Goal: Task Accomplishment & Management: Complete application form

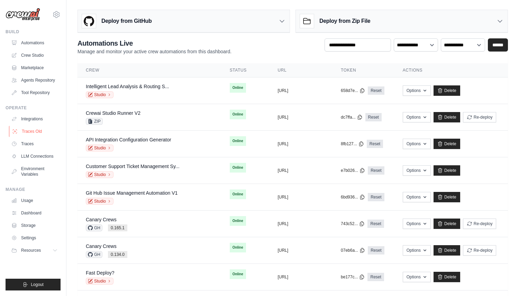
click at [46, 129] on link "Traces Old" at bounding box center [35, 131] width 52 height 11
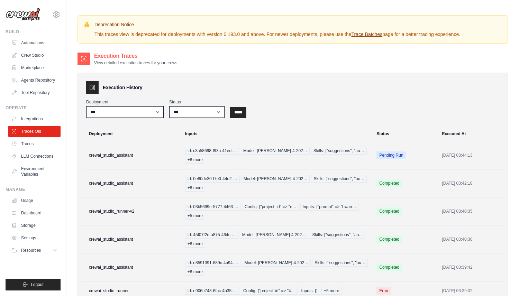
click at [42, 143] on link "Traces" at bounding box center [34, 143] width 52 height 11
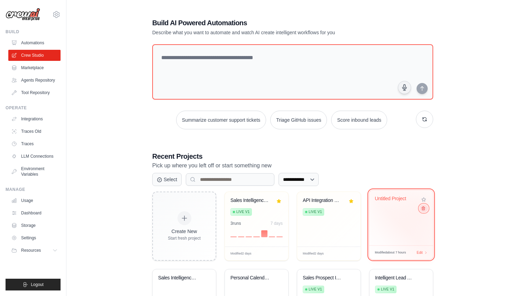
click at [423, 210] on icon at bounding box center [423, 208] width 4 height 4
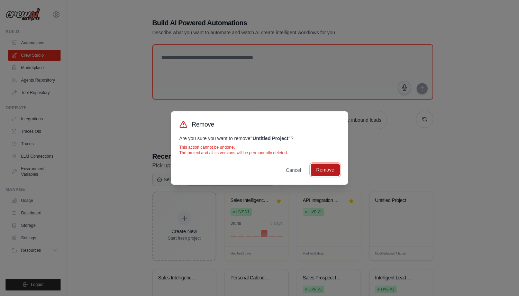
click at [333, 167] on button "Remove" at bounding box center [325, 170] width 29 height 12
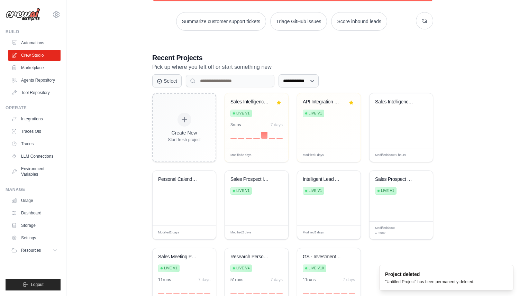
scroll to position [101, 0]
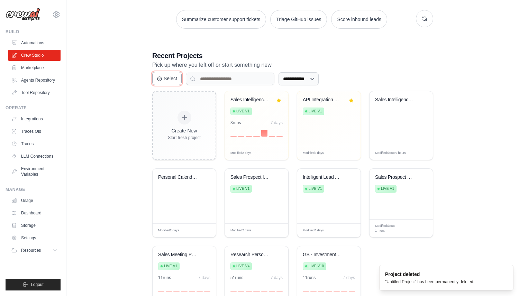
click at [160, 76] on icon at bounding box center [160, 79] width 6 height 6
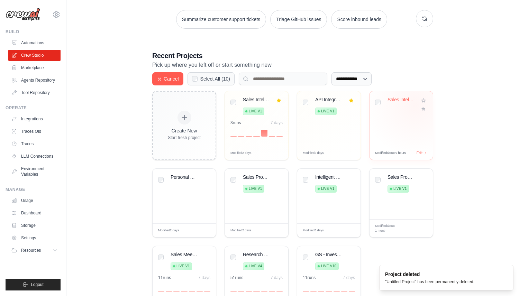
click at [413, 106] on div "Sales Intelligence Research Automat..." at bounding box center [401, 105] width 52 height 16
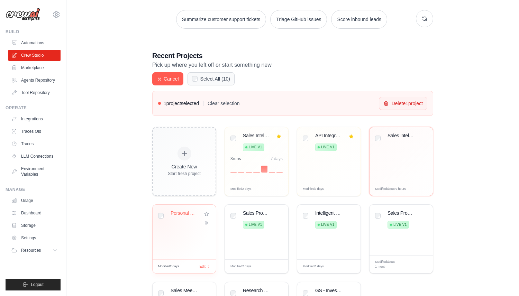
click at [165, 227] on div "Personal Calendar Event Reporter" at bounding box center [183, 232] width 63 height 55
click at [226, 238] on div "Sales Prospect Intelligence Automat... Live v1" at bounding box center [256, 232] width 63 height 55
click at [308, 221] on div "Intelligent Lead Analysis & Routing... Live v1" at bounding box center [329, 220] width 52 height 21
click at [382, 215] on div "Sales Prospect Research & Call Prep... Live v1" at bounding box center [401, 220] width 52 height 21
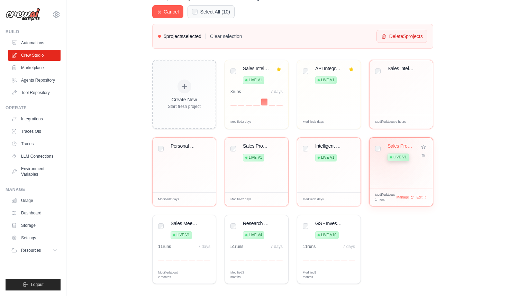
scroll to position [173, 0]
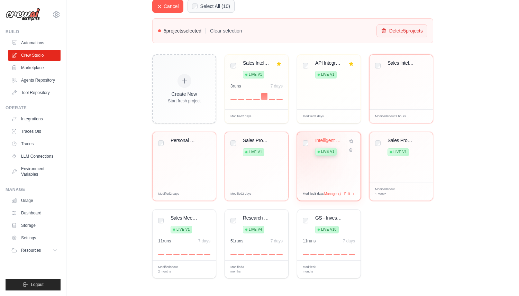
click at [300, 152] on div "Intelligent Lead Analysis & Routing... Live v1" at bounding box center [328, 159] width 63 height 55
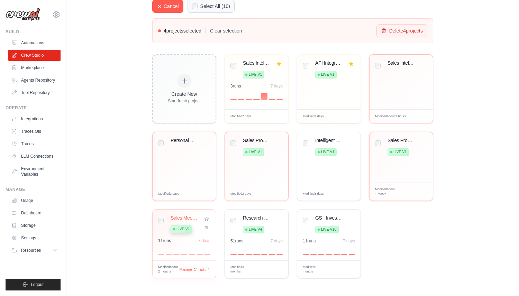
click at [156, 218] on div "Sales Meeting Preparation Research Live v1 11 run s 7 days" at bounding box center [183, 235] width 63 height 51
click at [229, 221] on div "Research Person Before Meeting Live v4 51 run s 7 days" at bounding box center [256, 235] width 63 height 51
click at [234, 223] on div "Research Person Before Meeting Live v4" at bounding box center [256, 225] width 52 height 21
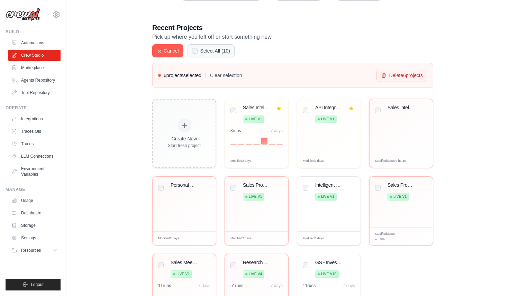
scroll to position [106, 0]
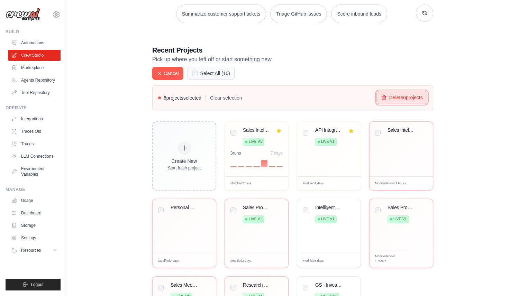
click at [398, 101] on button "Delete 6 project s" at bounding box center [401, 97] width 51 height 13
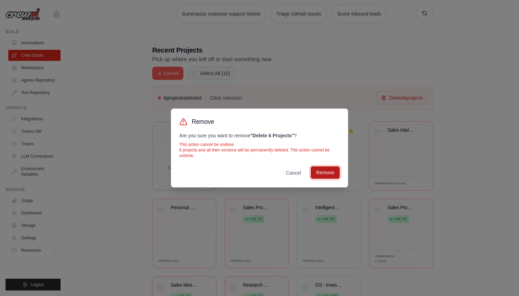
click at [334, 175] on button "Remove" at bounding box center [325, 172] width 29 height 12
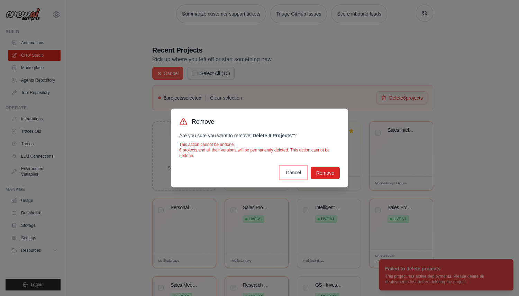
click at [295, 172] on button "Cancel" at bounding box center [293, 172] width 26 height 12
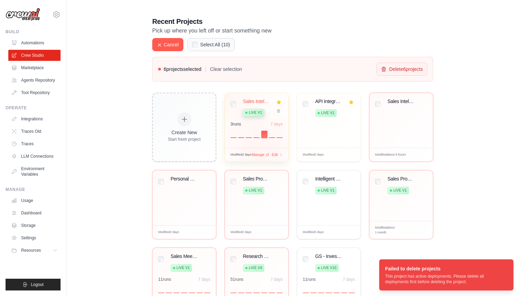
scroll to position [173, 0]
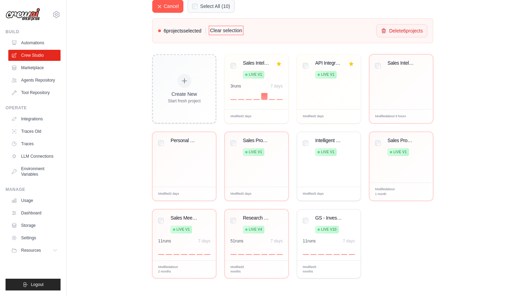
click at [225, 29] on button "Clear selection" at bounding box center [226, 30] width 32 height 7
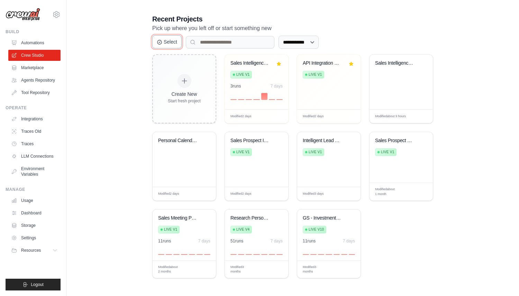
click at [176, 44] on button "Select" at bounding box center [166, 41] width 29 height 13
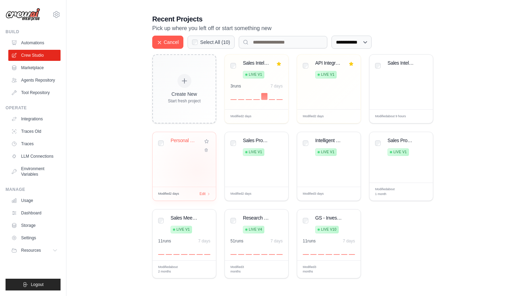
click at [195, 174] on div "Personal Calendar Event Reporter" at bounding box center [183, 159] width 63 height 55
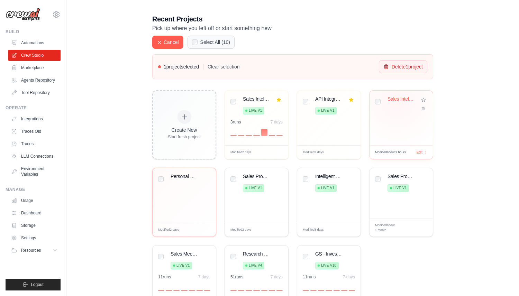
click at [397, 101] on div "Sales Intelligence Research Automat..." at bounding box center [401, 99] width 29 height 6
click at [399, 77] on div "2 project s selected Clear selection Delete 2 project s" at bounding box center [292, 66] width 281 height 25
click at [399, 61] on button "Delete 2 project s" at bounding box center [401, 66] width 51 height 13
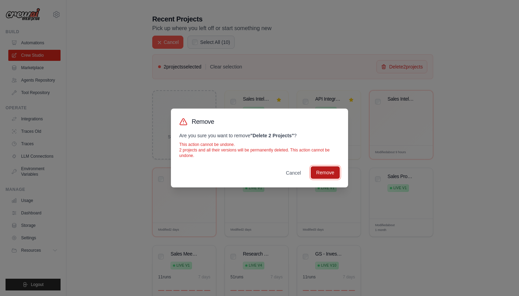
click at [323, 173] on button "Remove" at bounding box center [325, 172] width 29 height 12
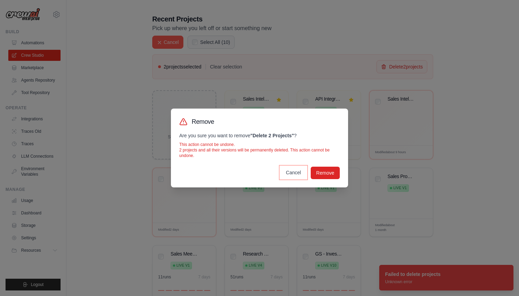
click at [293, 174] on button "Cancel" at bounding box center [293, 172] width 26 height 12
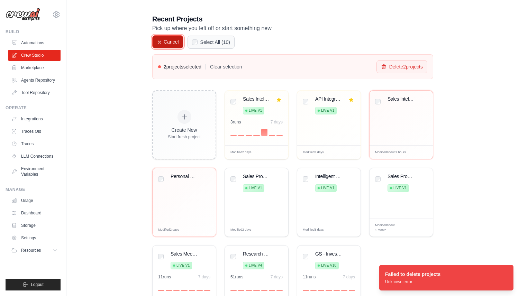
click at [172, 43] on button "Cancel" at bounding box center [167, 41] width 31 height 13
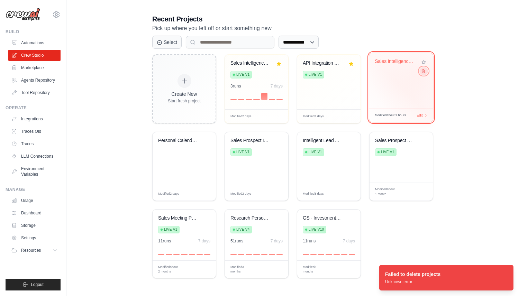
click at [422, 74] on button at bounding box center [423, 71] width 8 height 8
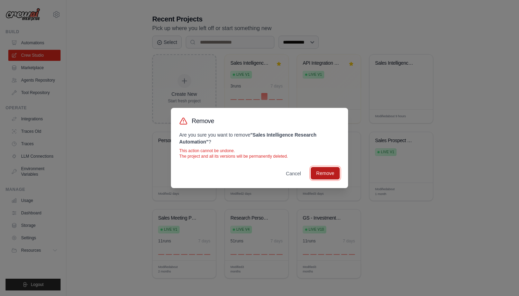
click at [328, 173] on button "Remove" at bounding box center [325, 173] width 29 height 12
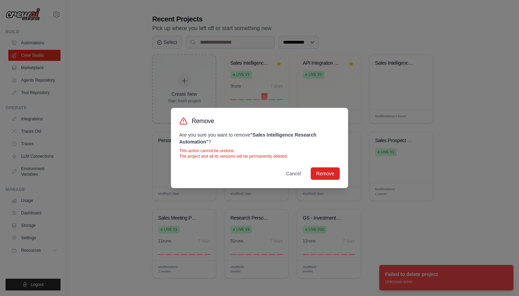
click at [216, 198] on div "Remove Are you sure you want to remove " Sales Intelligence Research Automation…" at bounding box center [259, 148] width 519 height 296
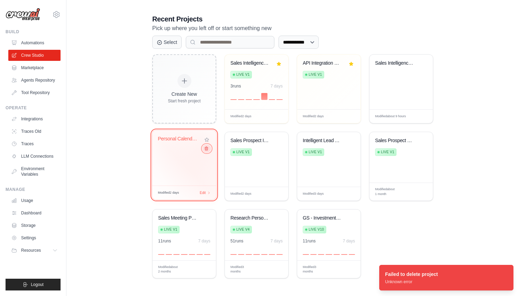
click at [206, 151] on button at bounding box center [206, 149] width 8 height 8
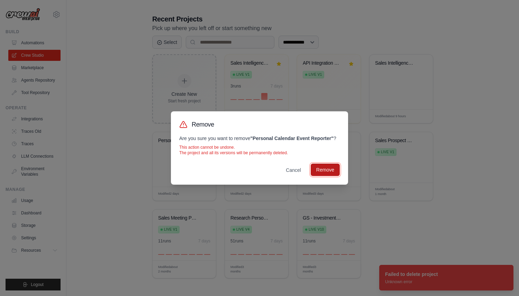
click at [327, 170] on button "Remove" at bounding box center [325, 170] width 29 height 12
click at [435, 174] on div "Remove Are you sure you want to remove " Personal Calendar Event Reporter " ? T…" at bounding box center [259, 148] width 519 height 296
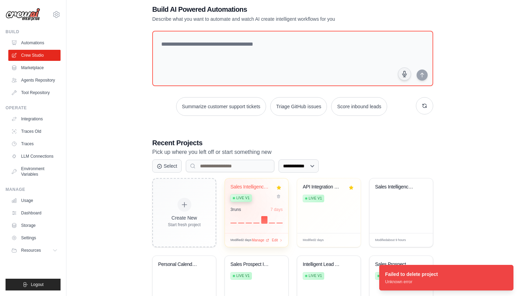
scroll to position [0, 0]
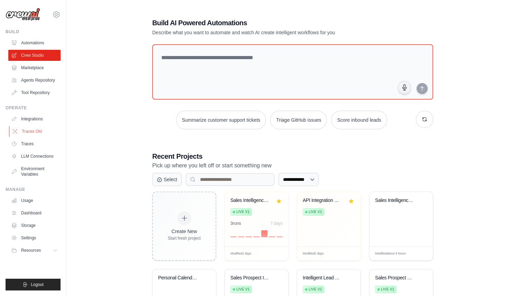
click at [40, 129] on link "Traces Old" at bounding box center [35, 131] width 52 height 11
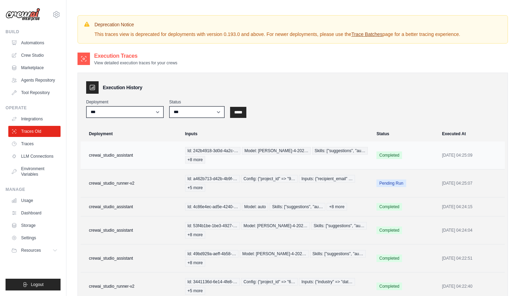
click at [162, 147] on td "crewai_studio_assistant" at bounding box center [131, 155] width 100 height 28
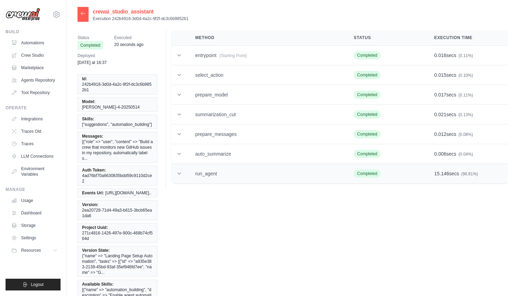
click at [207, 169] on td "run_agent" at bounding box center [266, 174] width 158 height 20
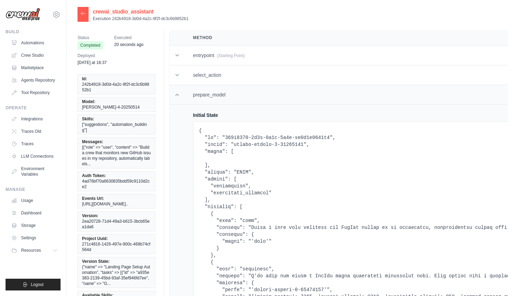
click at [184, 101] on td at bounding box center [176, 95] width 15 height 20
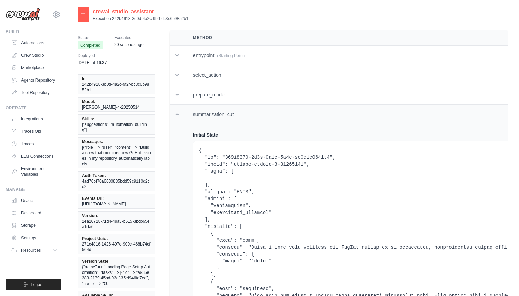
click at [184, 115] on td at bounding box center [176, 115] width 15 height 20
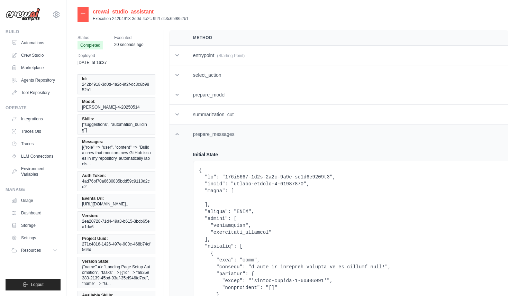
click at [182, 131] on td at bounding box center [176, 134] width 15 height 20
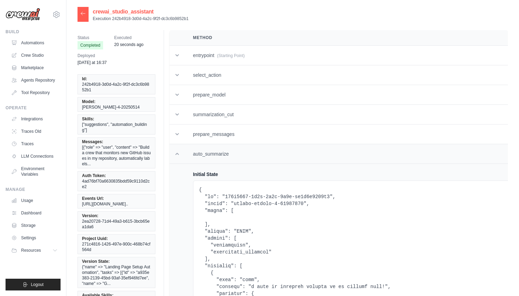
click at [182, 161] on td at bounding box center [176, 154] width 15 height 20
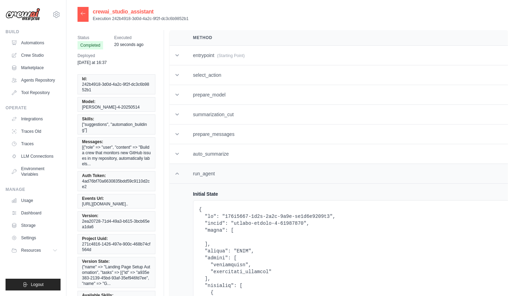
click at [184, 179] on td at bounding box center [176, 174] width 15 height 20
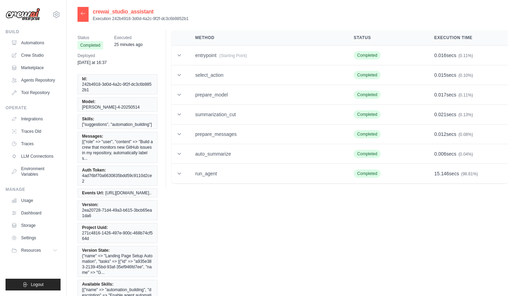
click at [33, 36] on div "Build Automations Crew Studio Marketplace Agents Repository" at bounding box center [33, 63] width 55 height 69
click at [33, 41] on link "Automations" at bounding box center [35, 42] width 52 height 11
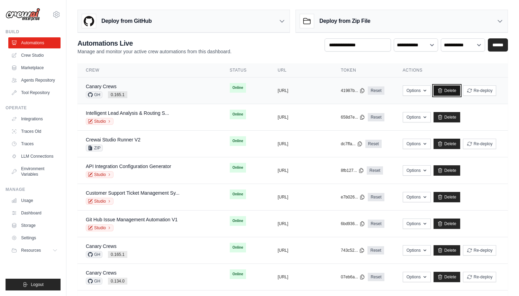
click at [448, 89] on link "Delete" at bounding box center [446, 90] width 27 height 10
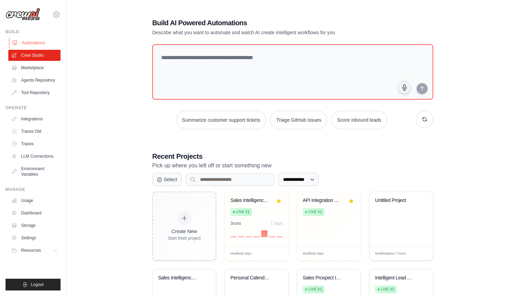
click at [27, 47] on link "Automations" at bounding box center [35, 42] width 52 height 11
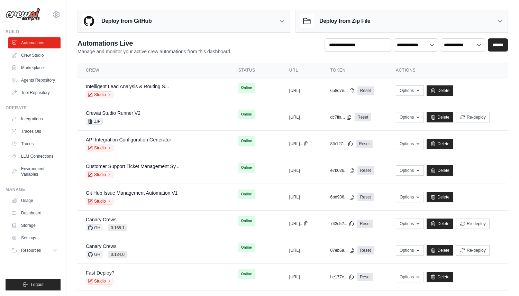
click at [148, 22] on h3 "Deploy from GitHub" at bounding box center [126, 21] width 50 height 8
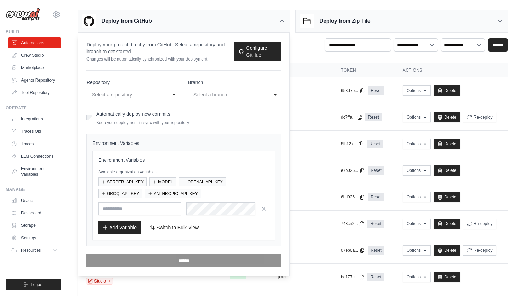
click at [139, 91] on div "Select a repository" at bounding box center [126, 95] width 68 height 8
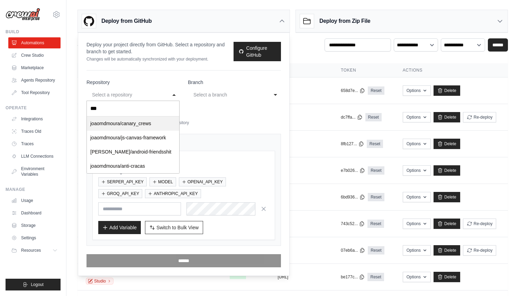
type input "****"
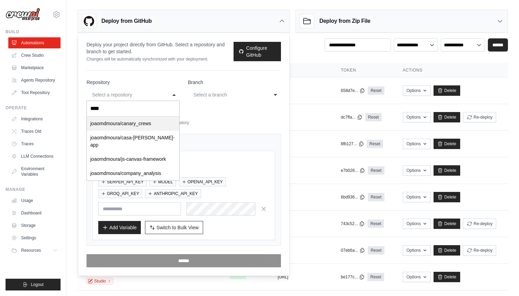
select select "*********"
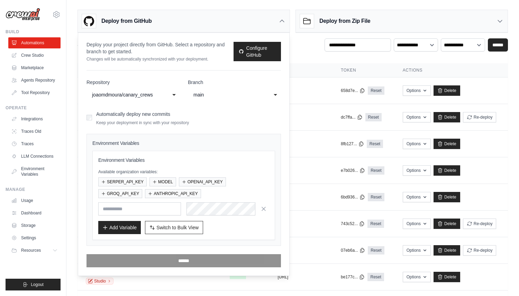
click at [210, 96] on div "main" at bounding box center [227, 95] width 68 height 8
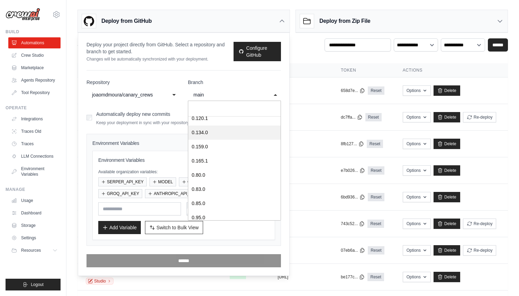
scroll to position [110, 0]
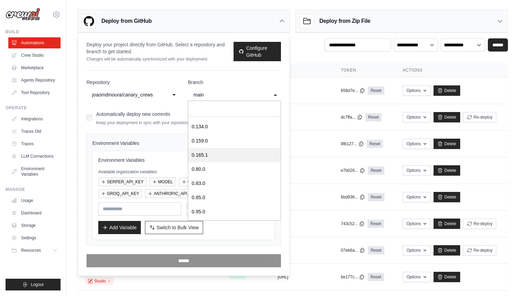
select select "*******"
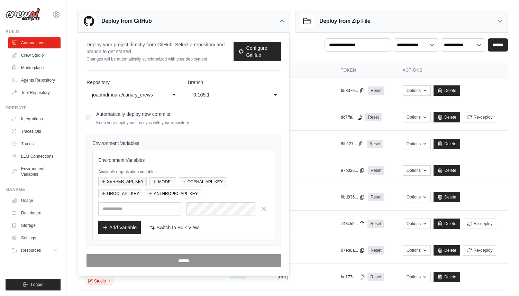
click at [133, 182] on button "SERPER_API_KEY" at bounding box center [122, 181] width 48 height 9
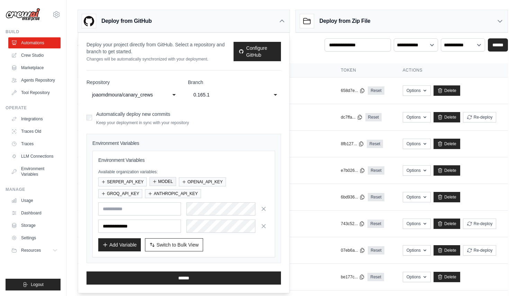
click at [167, 180] on button "MODEL" at bounding box center [162, 181] width 27 height 9
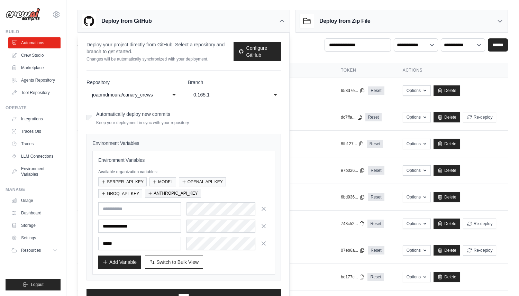
click at [162, 193] on button "ANTHROPIC_API_KEY" at bounding box center [173, 193] width 56 height 9
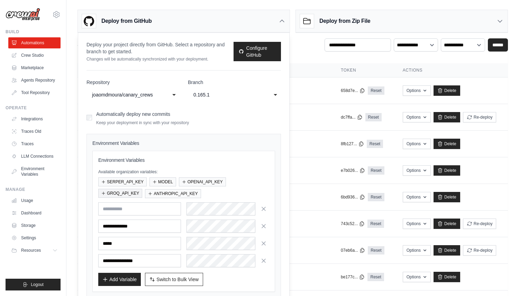
click at [129, 196] on button "GROQ_API_KEY" at bounding box center [120, 193] width 44 height 9
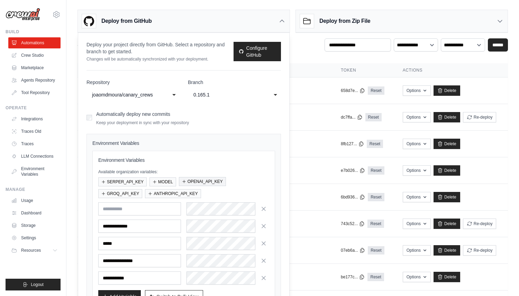
click at [196, 185] on button "OPENAI_API_KEY" at bounding box center [202, 181] width 47 height 9
click at [265, 207] on icon "button" at bounding box center [263, 208] width 7 height 7
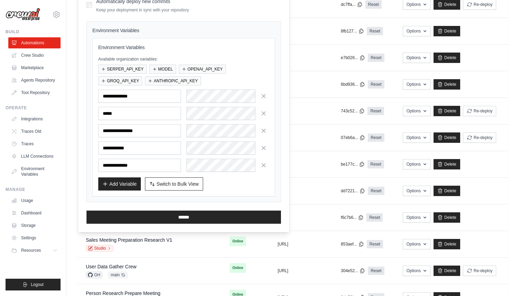
scroll to position [211, 0]
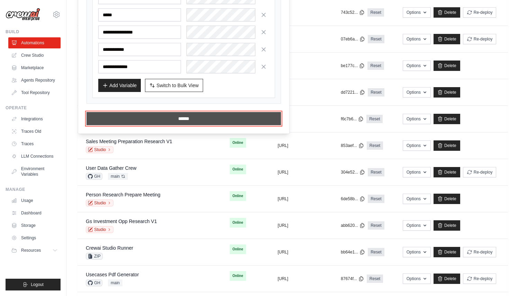
click at [127, 122] on input "******" at bounding box center [183, 118] width 194 height 13
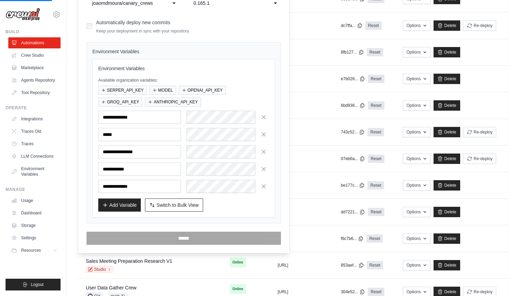
scroll to position [0, 0]
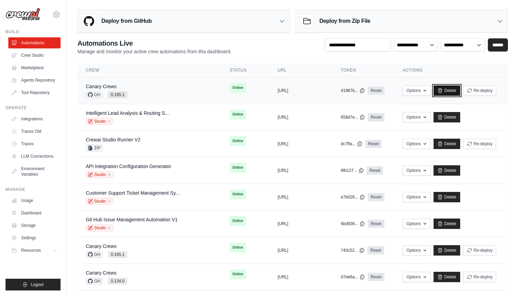
click at [446, 91] on link "Delete" at bounding box center [446, 90] width 27 height 10
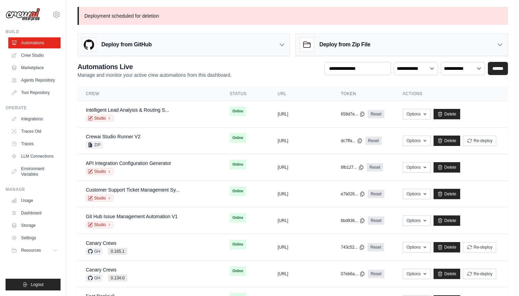
click at [206, 40] on div "Deploy from GitHub" at bounding box center [184, 45] width 212 height 22
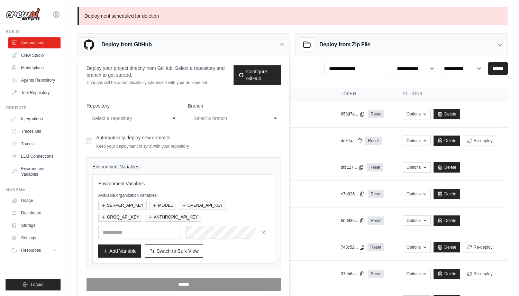
click at [151, 121] on div "Select a repository" at bounding box center [126, 118] width 68 height 8
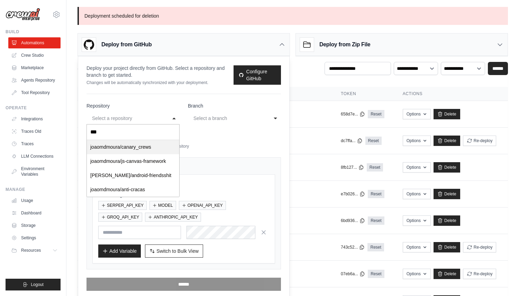
type input "****"
select select "*********"
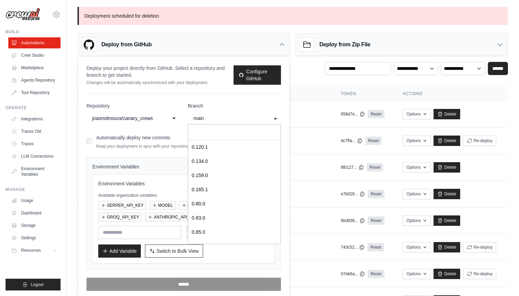
scroll to position [96, 0]
select select "*******"
click at [137, 204] on button "SERPER_API_KEY" at bounding box center [122, 205] width 48 height 9
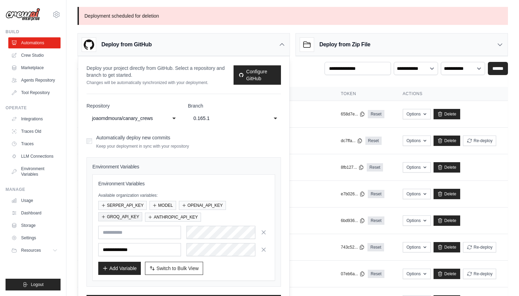
click at [135, 214] on button "GROQ_API_KEY" at bounding box center [120, 216] width 44 height 9
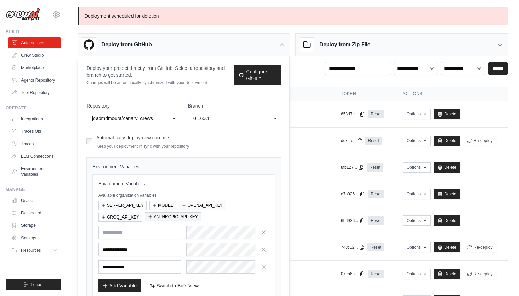
click at [154, 214] on button "ANTHROPIC_API_KEY" at bounding box center [173, 216] width 56 height 9
click at [156, 205] on icon "button" at bounding box center [154, 205] width 4 height 4
click at [192, 205] on button "OPENAI_API_KEY" at bounding box center [202, 205] width 47 height 9
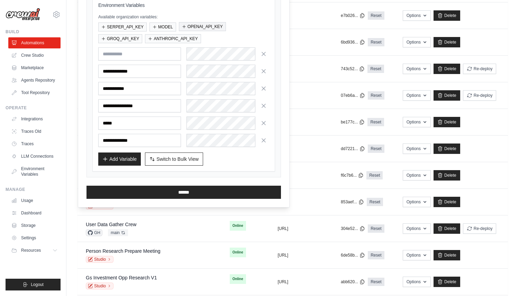
scroll to position [290, 0]
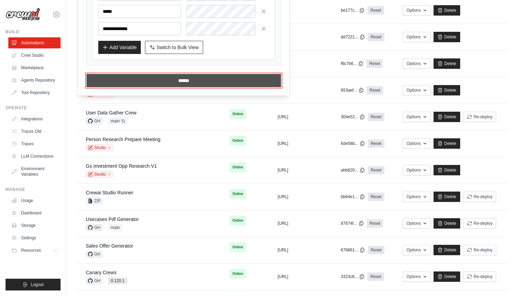
click at [130, 83] on input "******" at bounding box center [183, 80] width 194 height 13
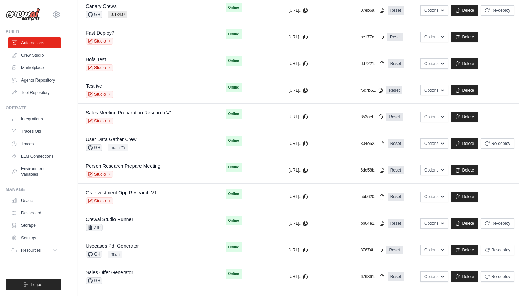
scroll to position [0, 0]
